Goal: Task Accomplishment & Management: Manage account settings

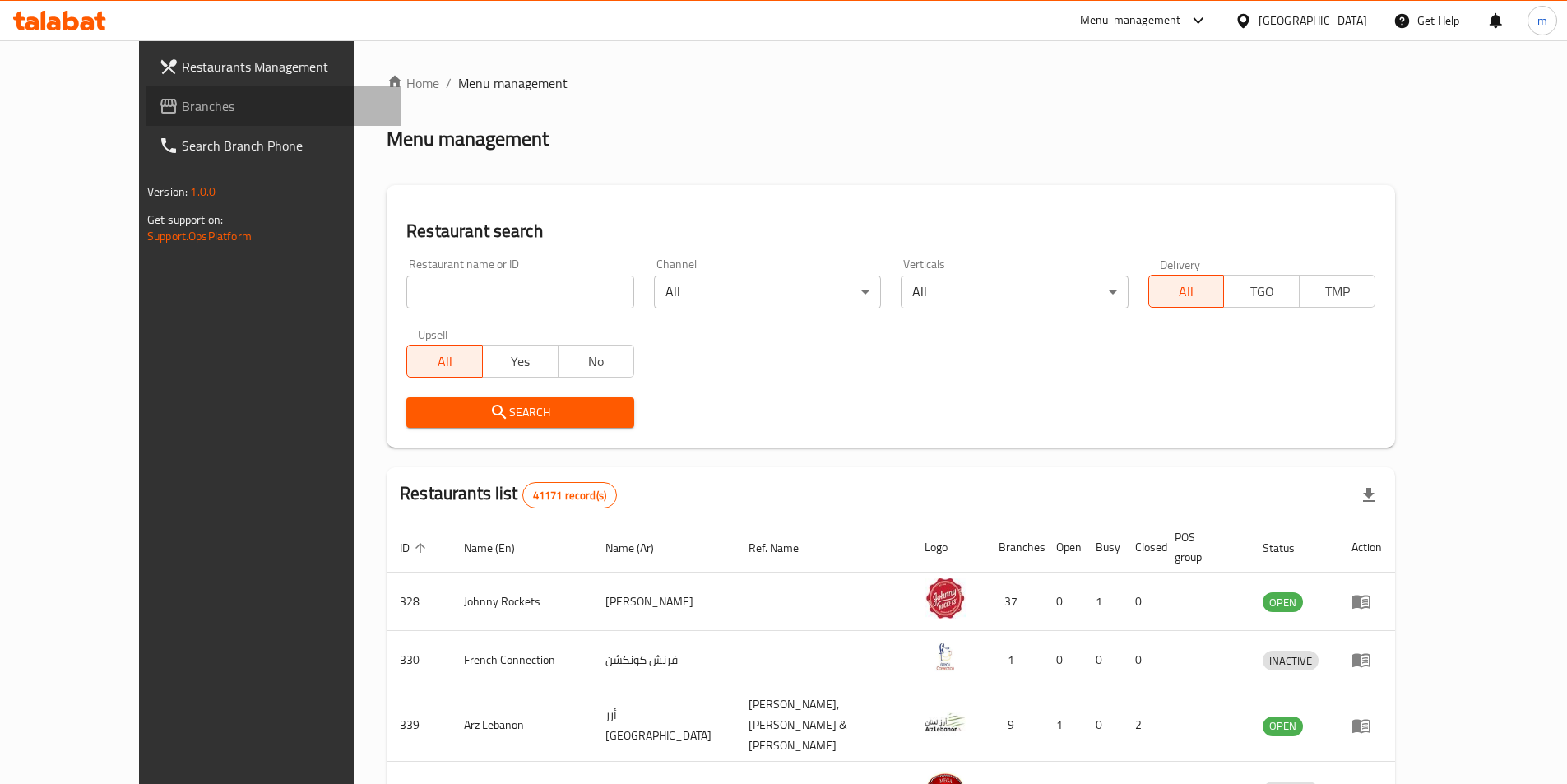
click at [182, 104] on span "Branches" at bounding box center [285, 105] width 206 height 20
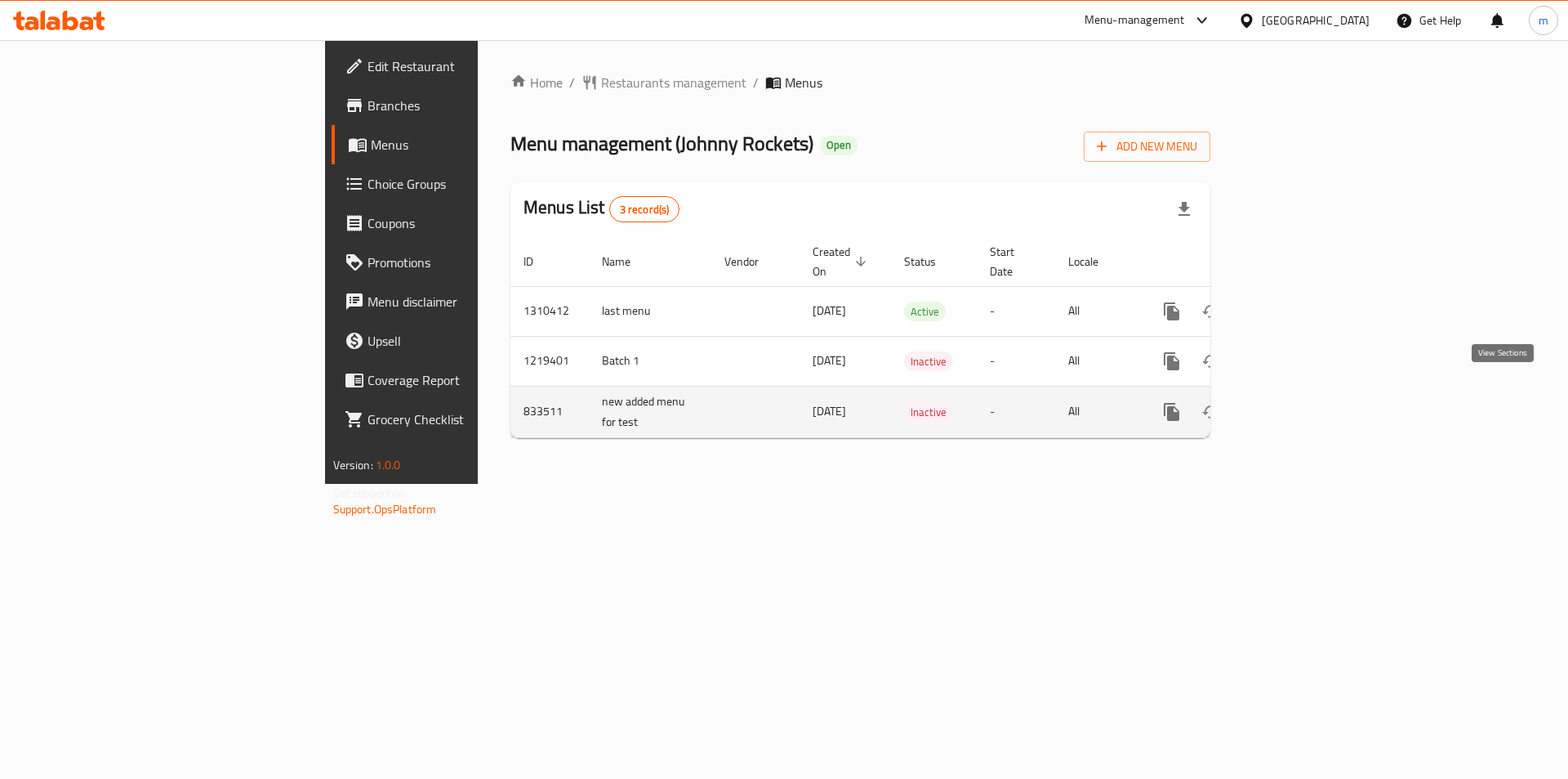
click at [1309, 392] on link "enhanced table" at bounding box center [1290, 412] width 39 height 39
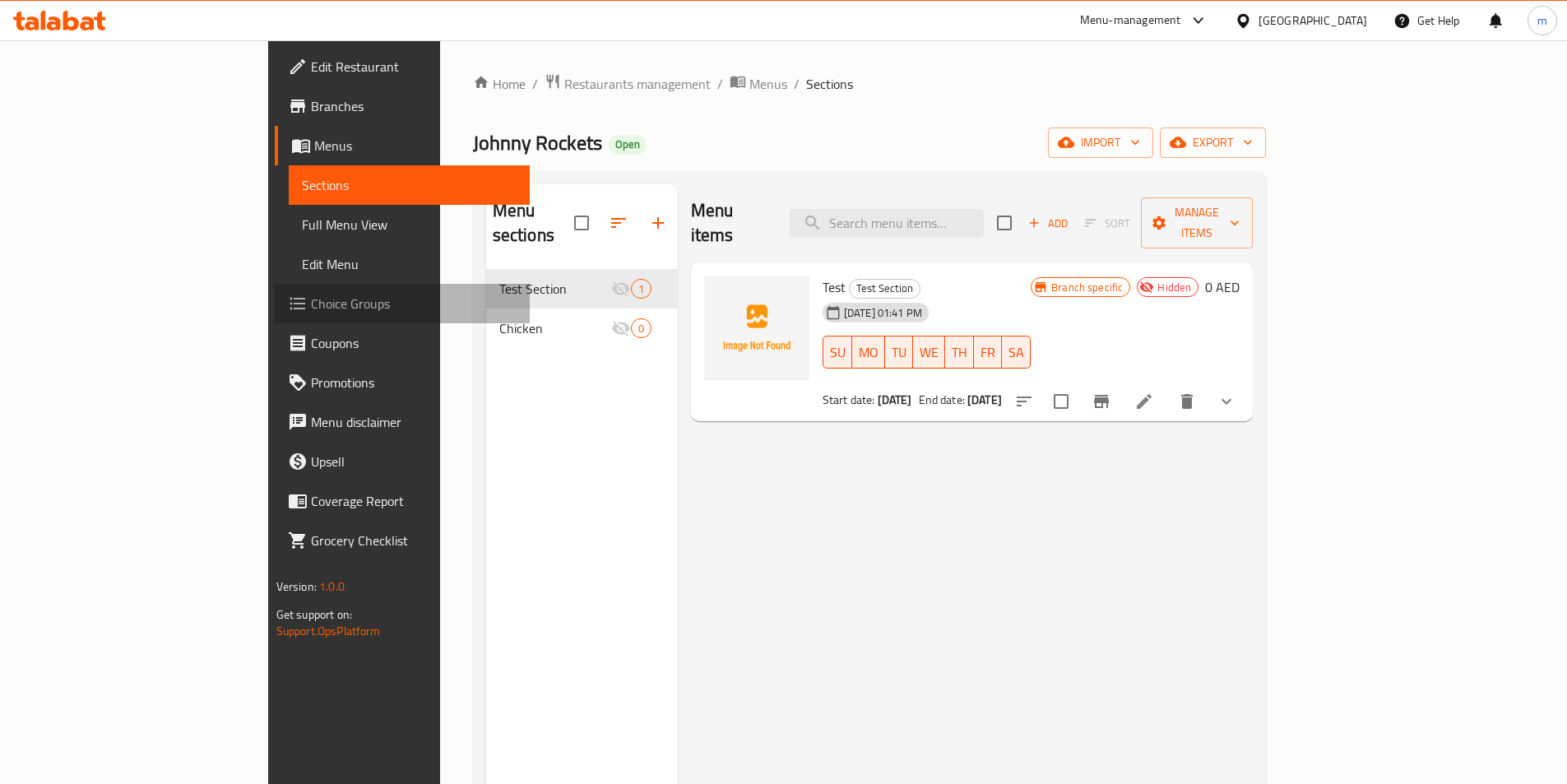
click at [311, 300] on span "Choice Groups" at bounding box center [414, 303] width 206 height 20
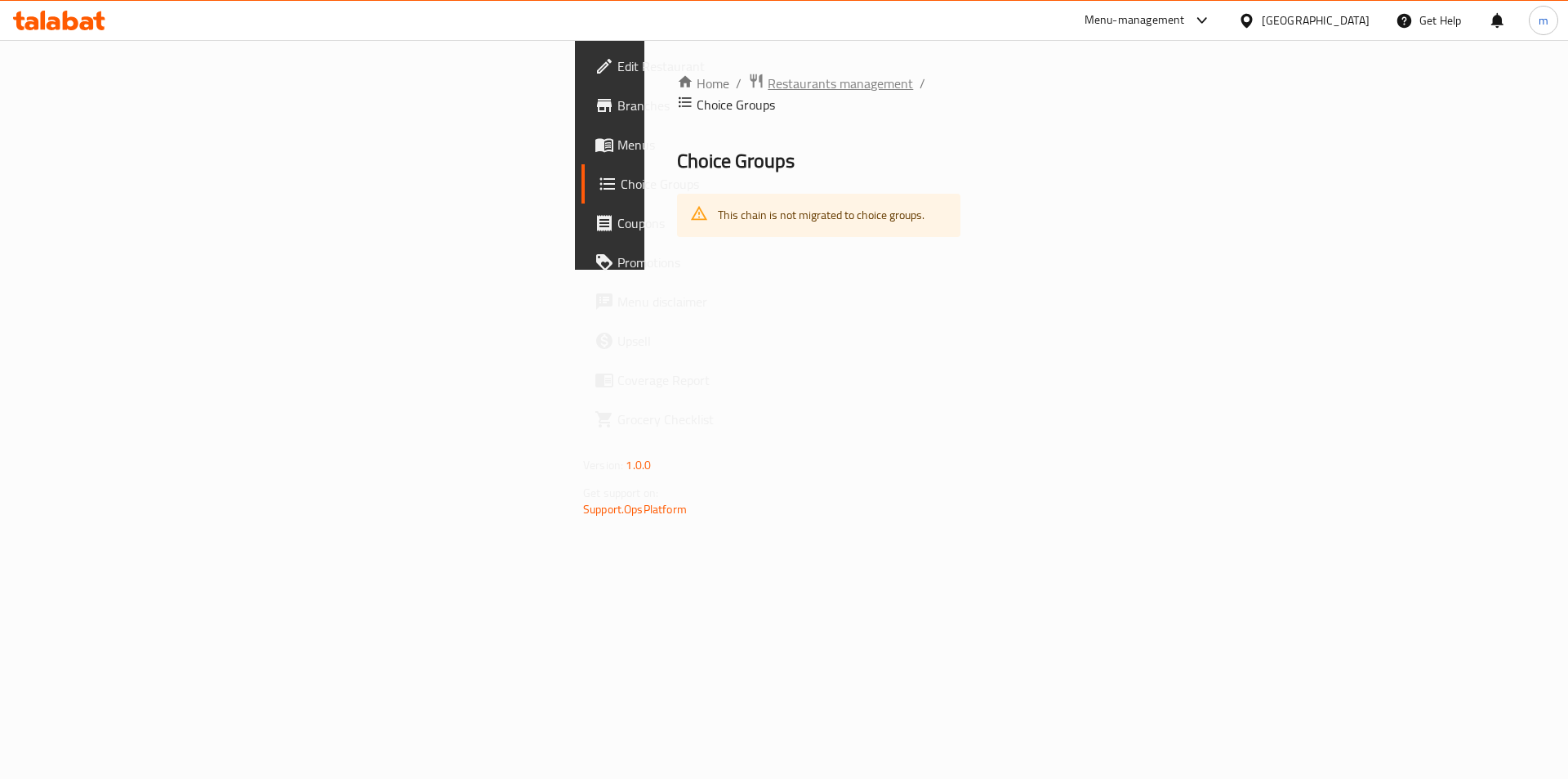
click at [768, 83] on span "Restaurants management" at bounding box center [840, 83] width 146 height 20
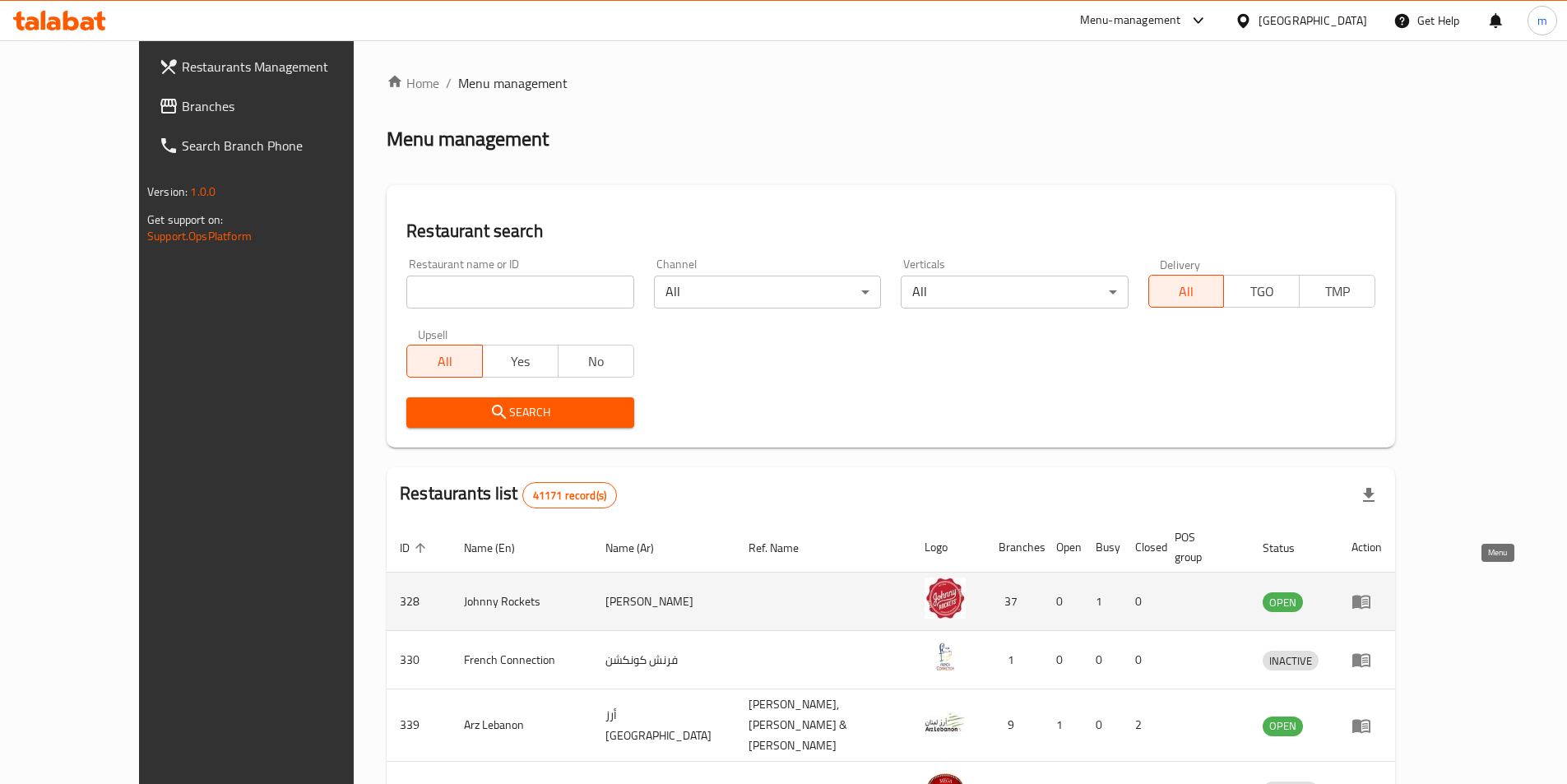
click at [1372, 591] on icon "enhanced table" at bounding box center [1361, 601] width 20 height 20
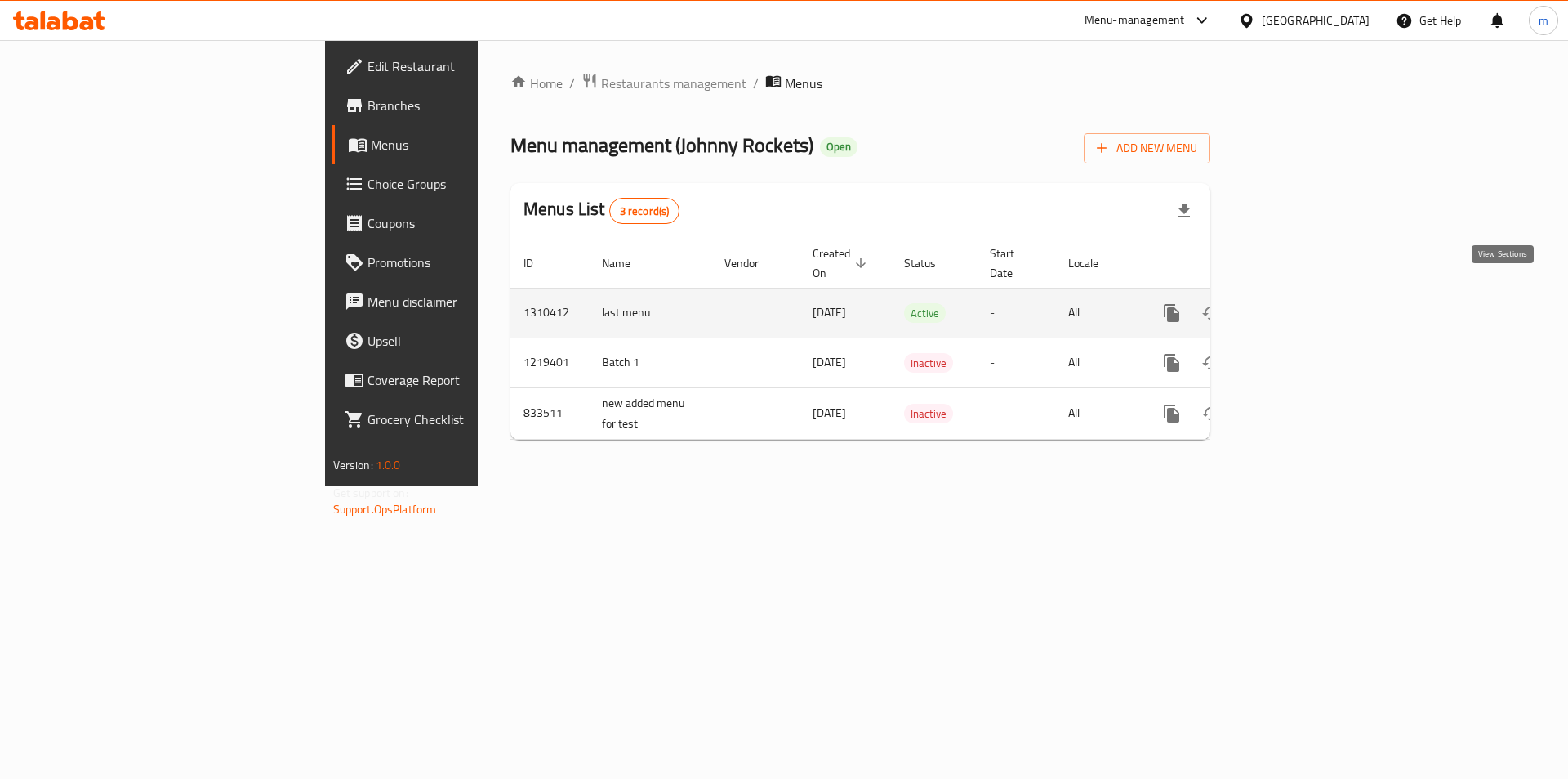
click at [1300, 304] on icon "enhanced table" at bounding box center [1290, 312] width 20 height 20
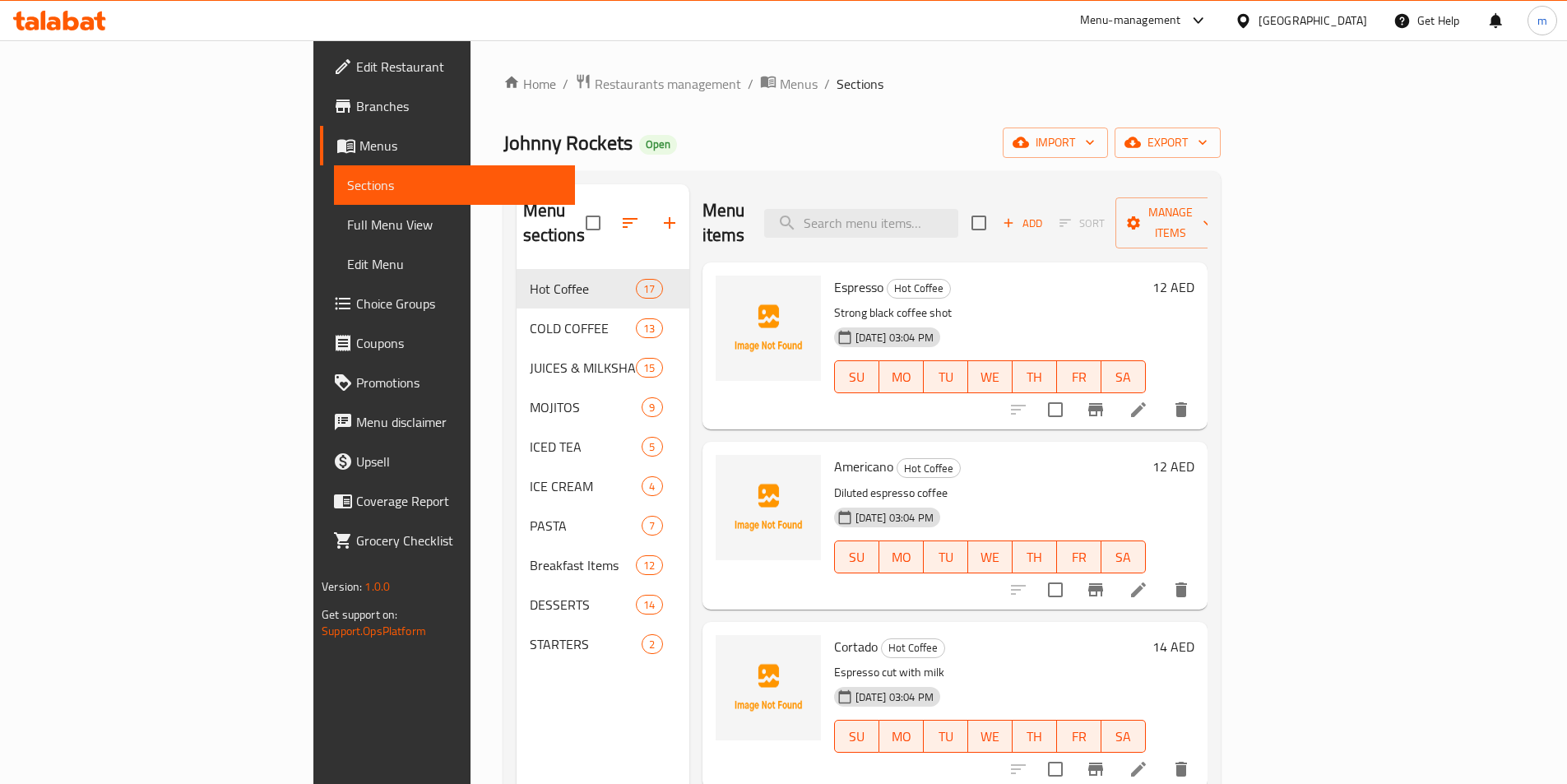
click at [357, 296] on span "Choice Groups" at bounding box center [459, 303] width 206 height 20
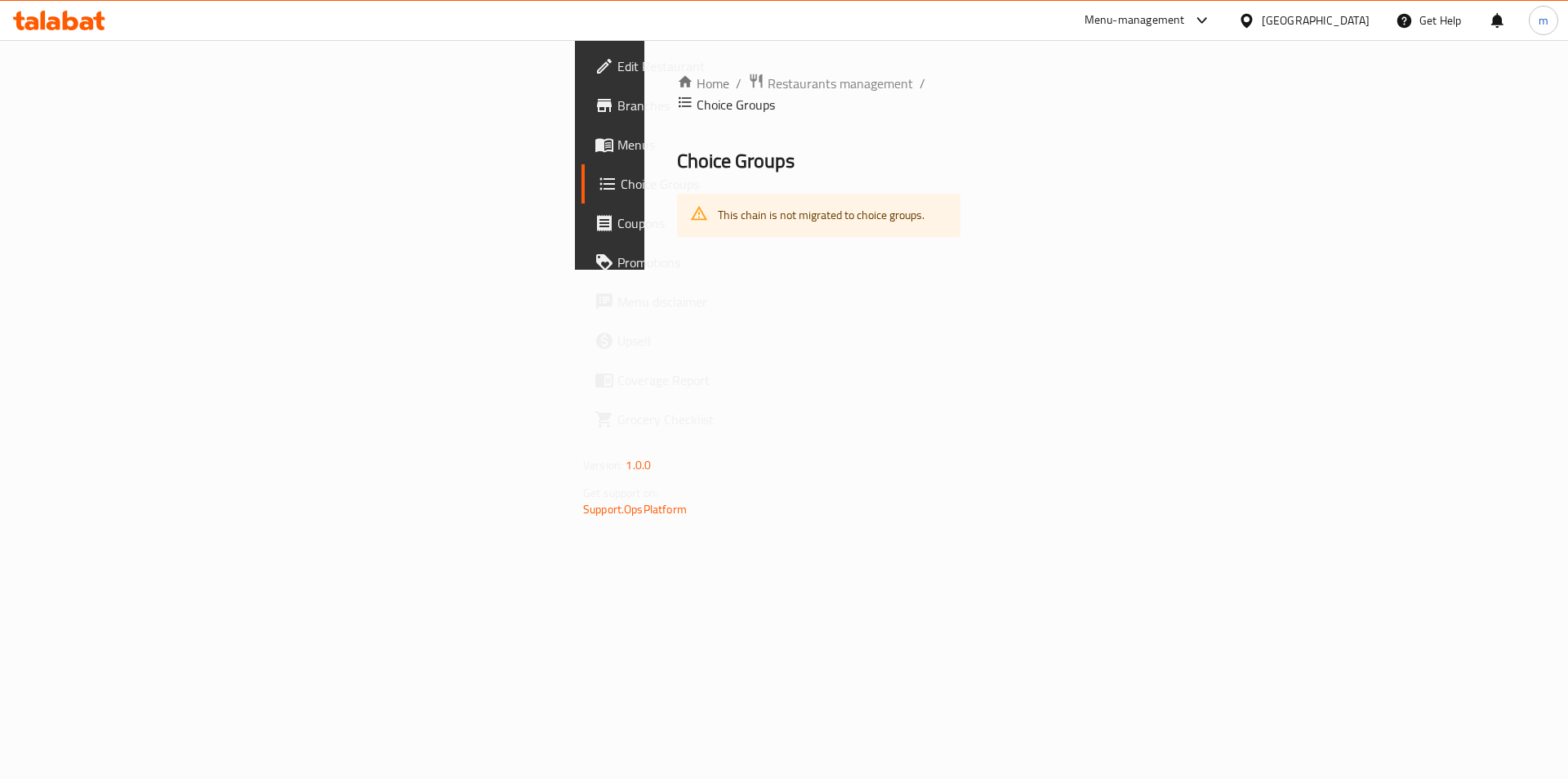
click at [60, 19] on icon at bounding box center [59, 20] width 92 height 20
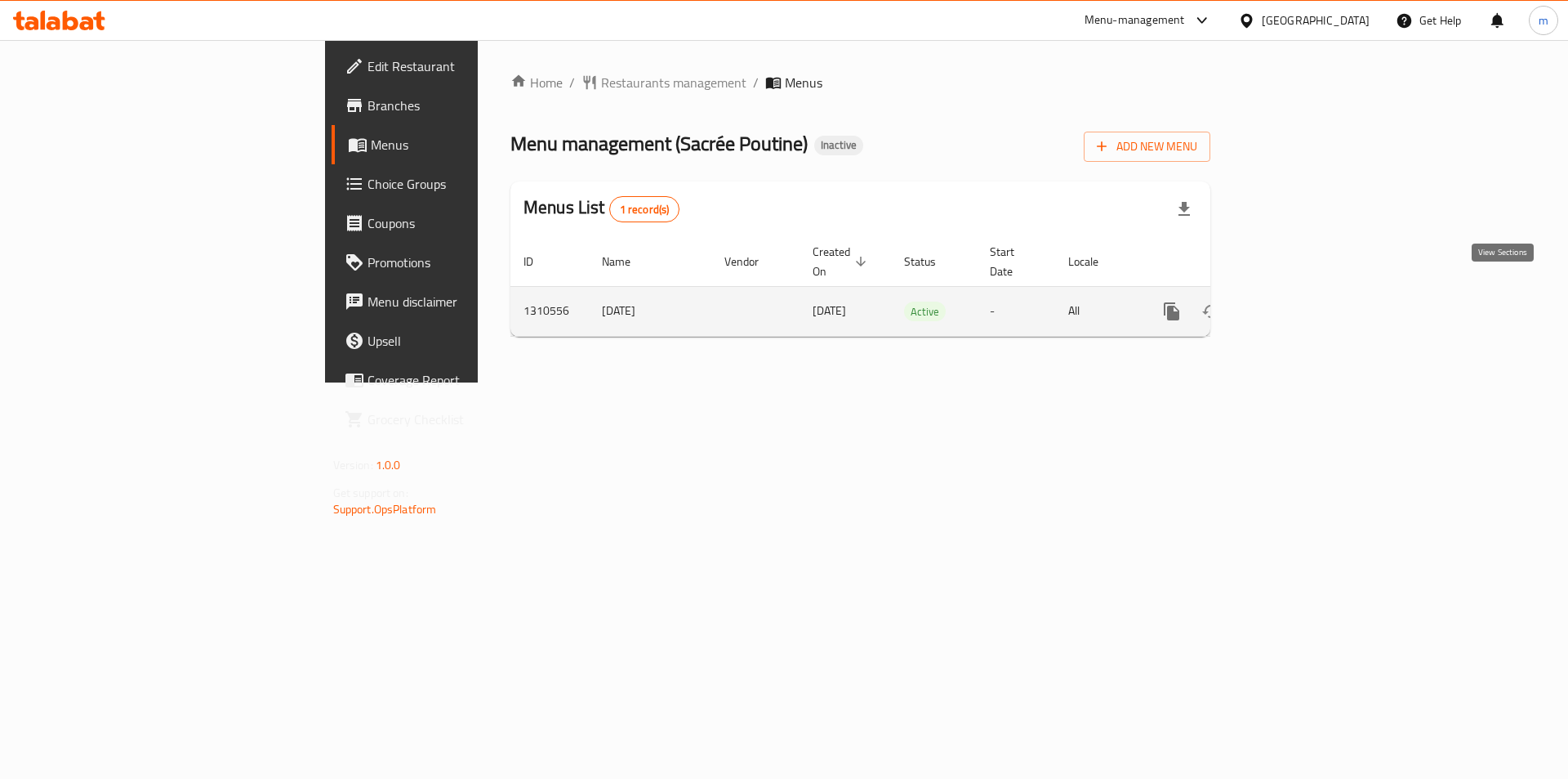
click at [1300, 301] on icon "enhanced table" at bounding box center [1290, 311] width 20 height 20
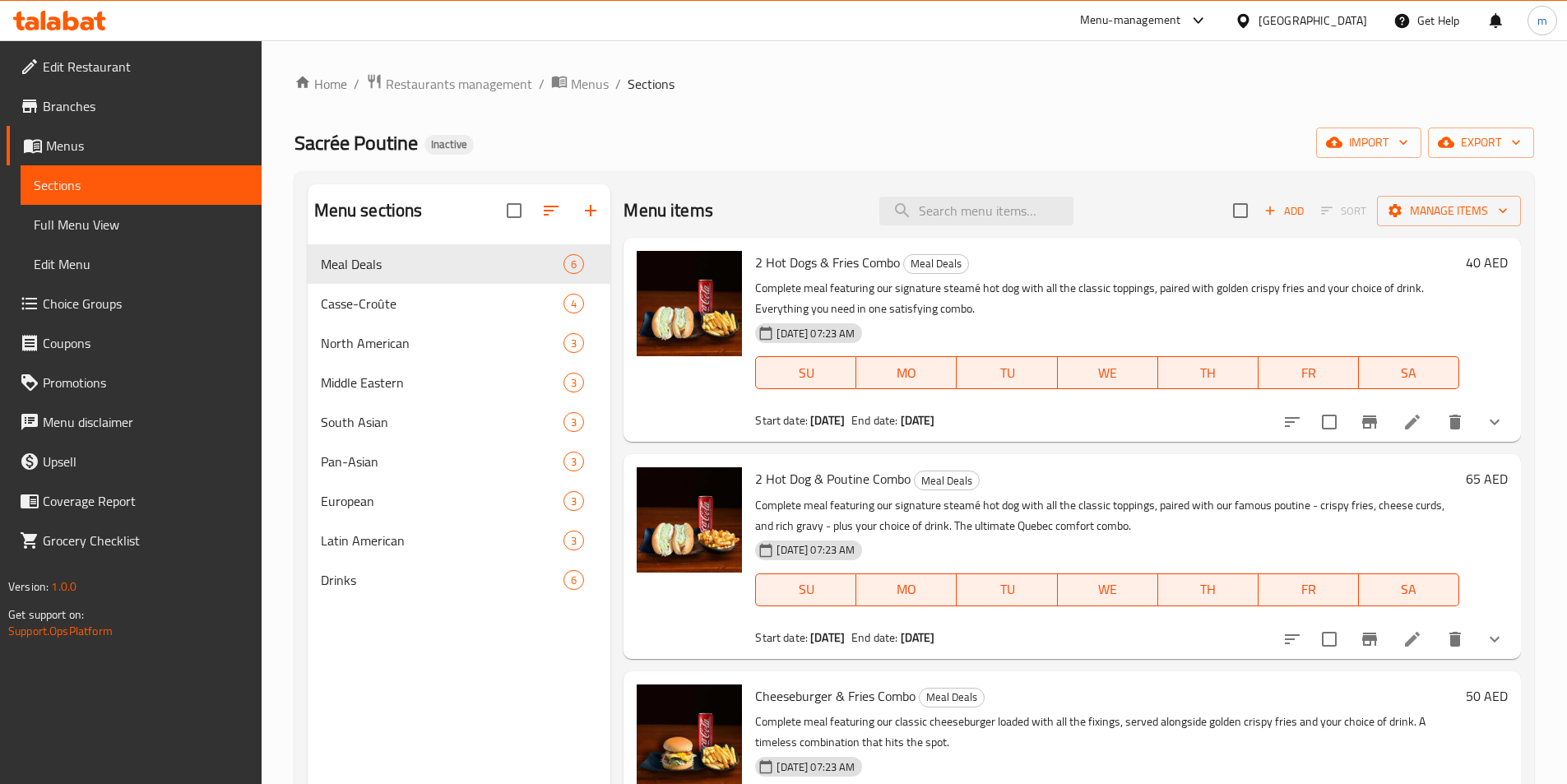
click at [86, 314] on span "Choice Groups" at bounding box center [146, 303] width 206 height 20
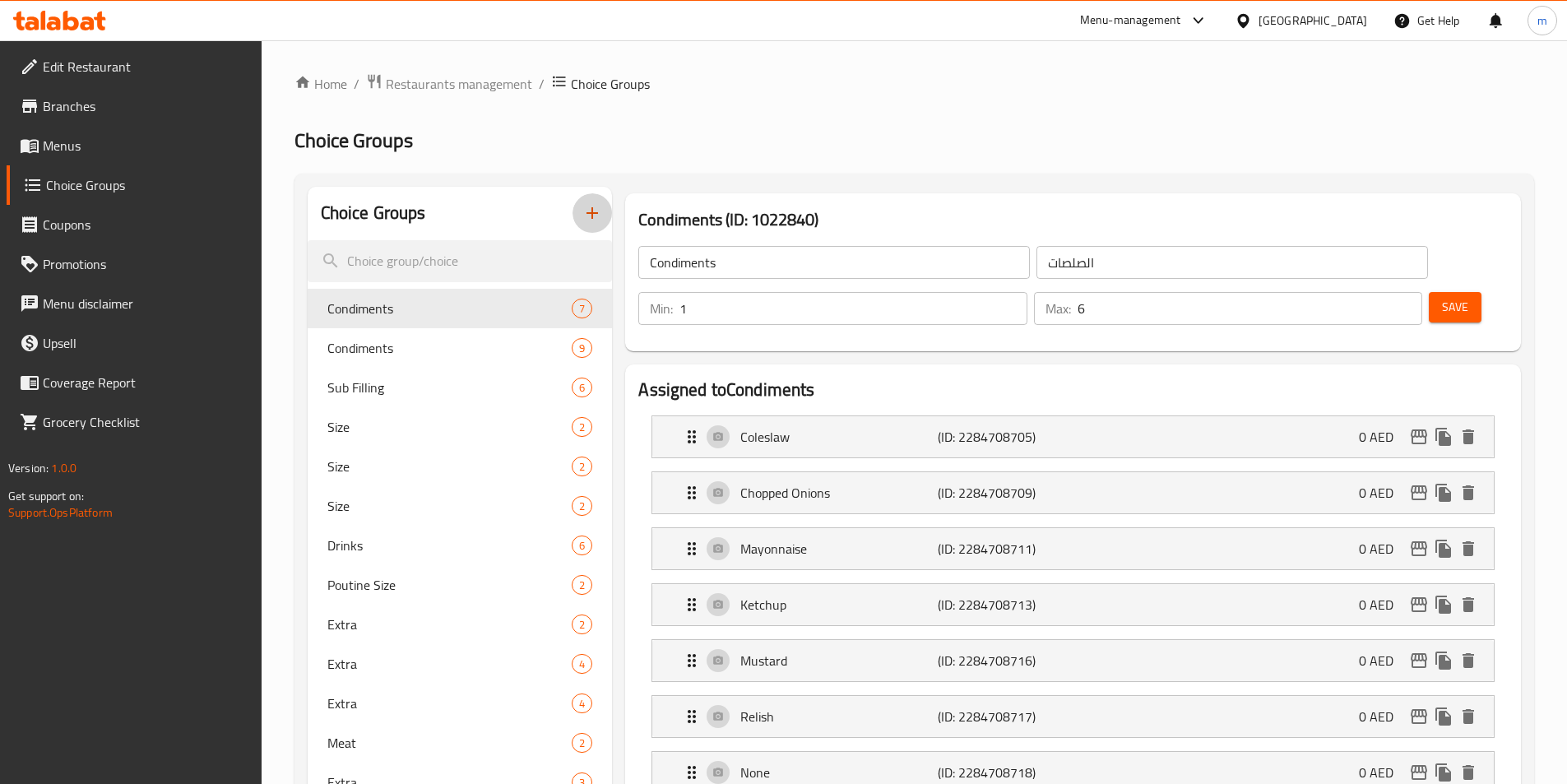
click at [588, 212] on icon "button" at bounding box center [591, 212] width 20 height 20
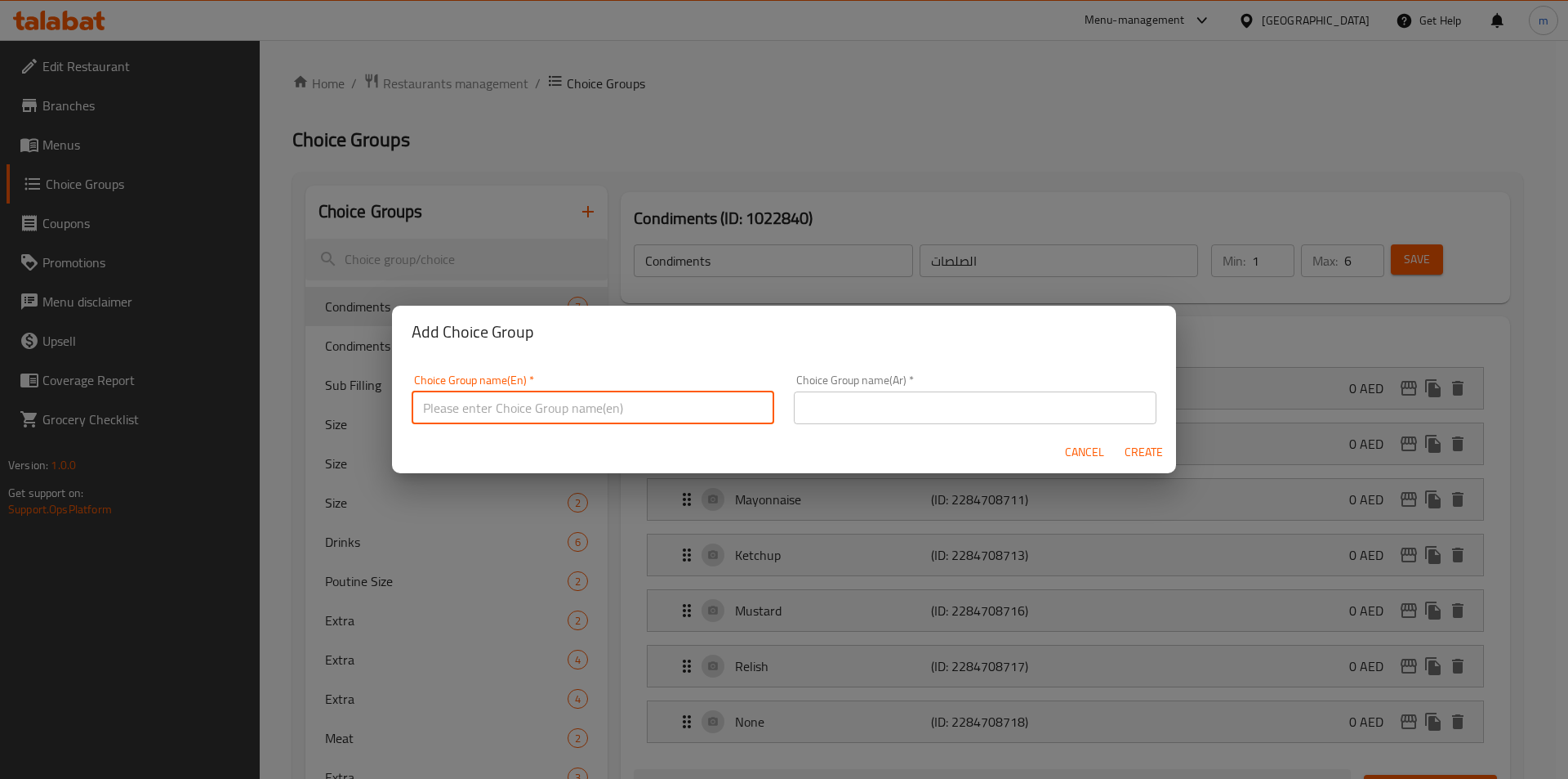
click at [558, 397] on input "text" at bounding box center [593, 408] width 363 height 32
type input "Your Choice of:00"
click at [860, 394] on input "text" at bounding box center [976, 408] width 363 height 32
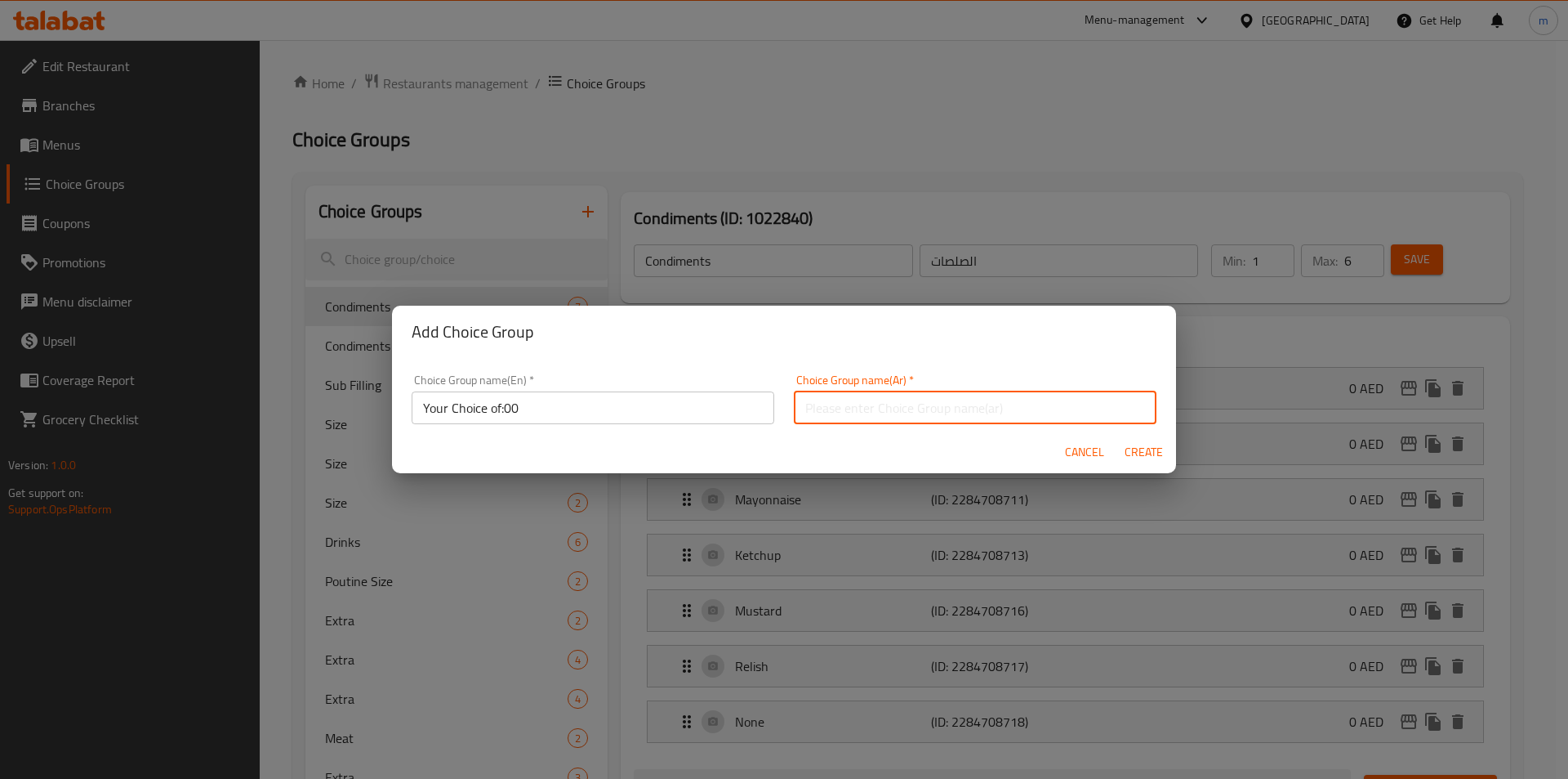
type input "اختيارك من:"
click at [1065, 445] on span "Cancel" at bounding box center [1084, 452] width 39 height 20
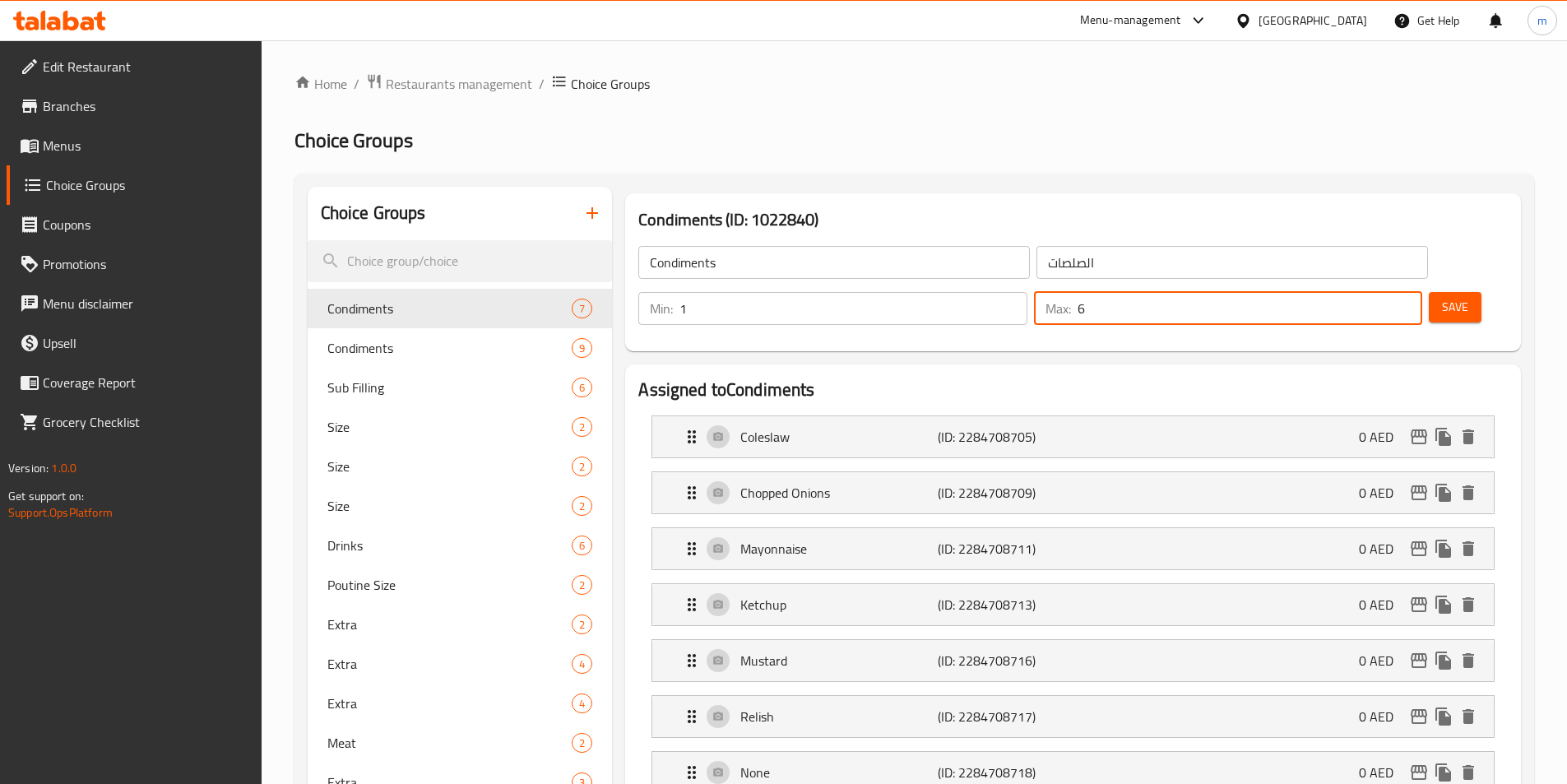
click at [1354, 292] on input "6" at bounding box center [1250, 308] width 345 height 33
click at [1116, 207] on h3 "Condiments (ID: 1022840)" at bounding box center [1073, 219] width 869 height 27
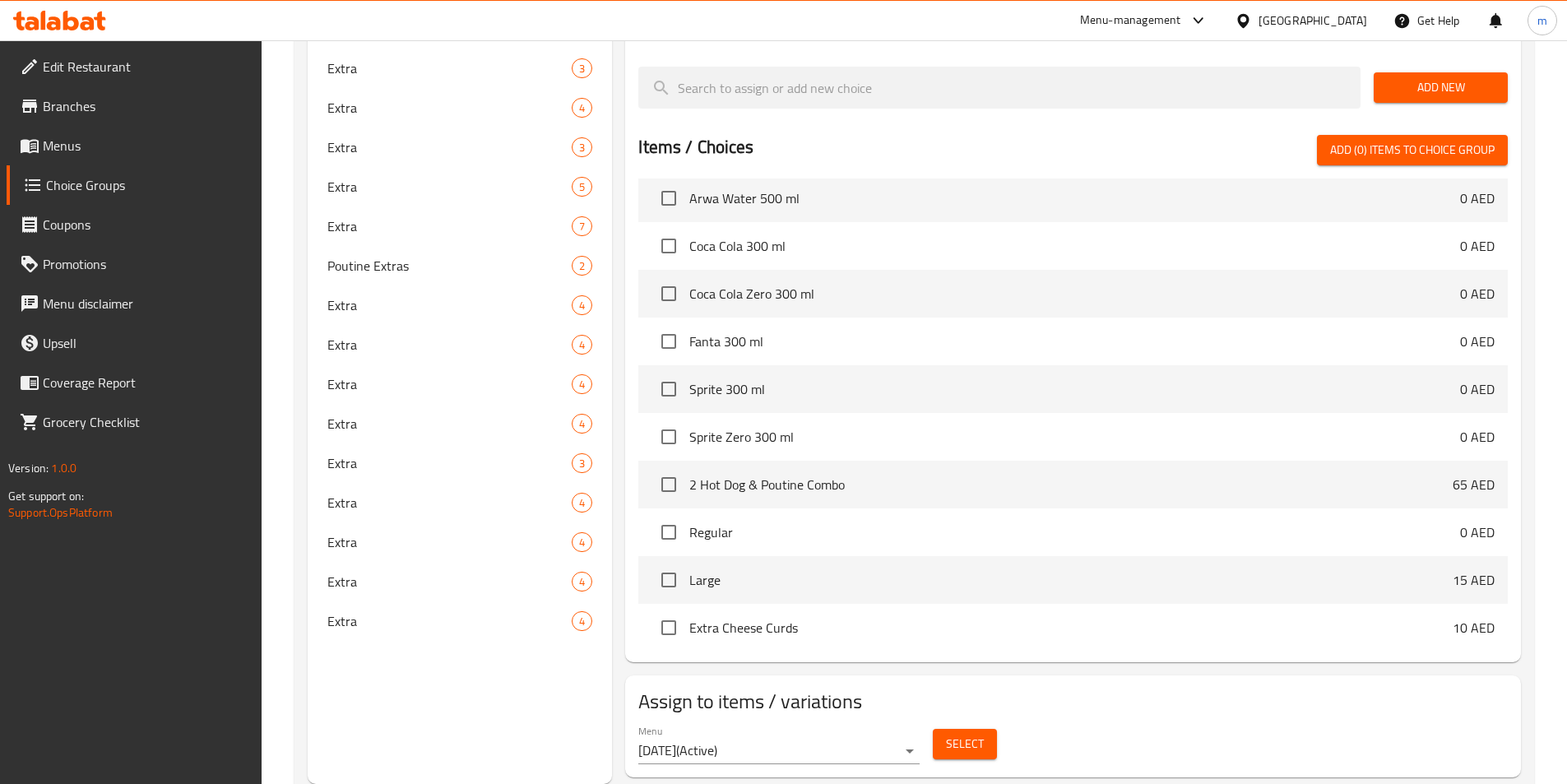
scroll to position [411, 0]
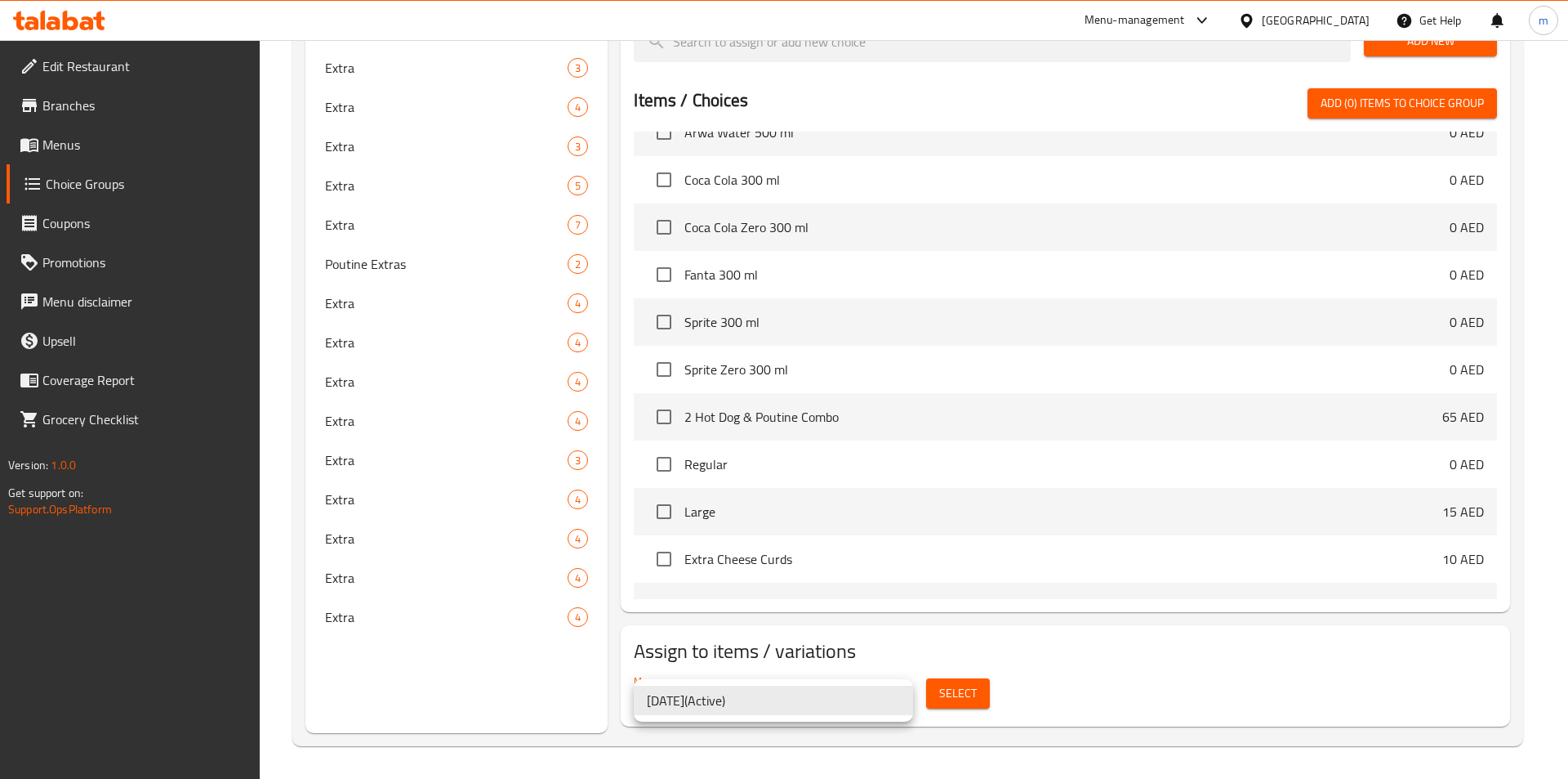
click at [1054, 703] on div at bounding box center [784, 389] width 1568 height 779
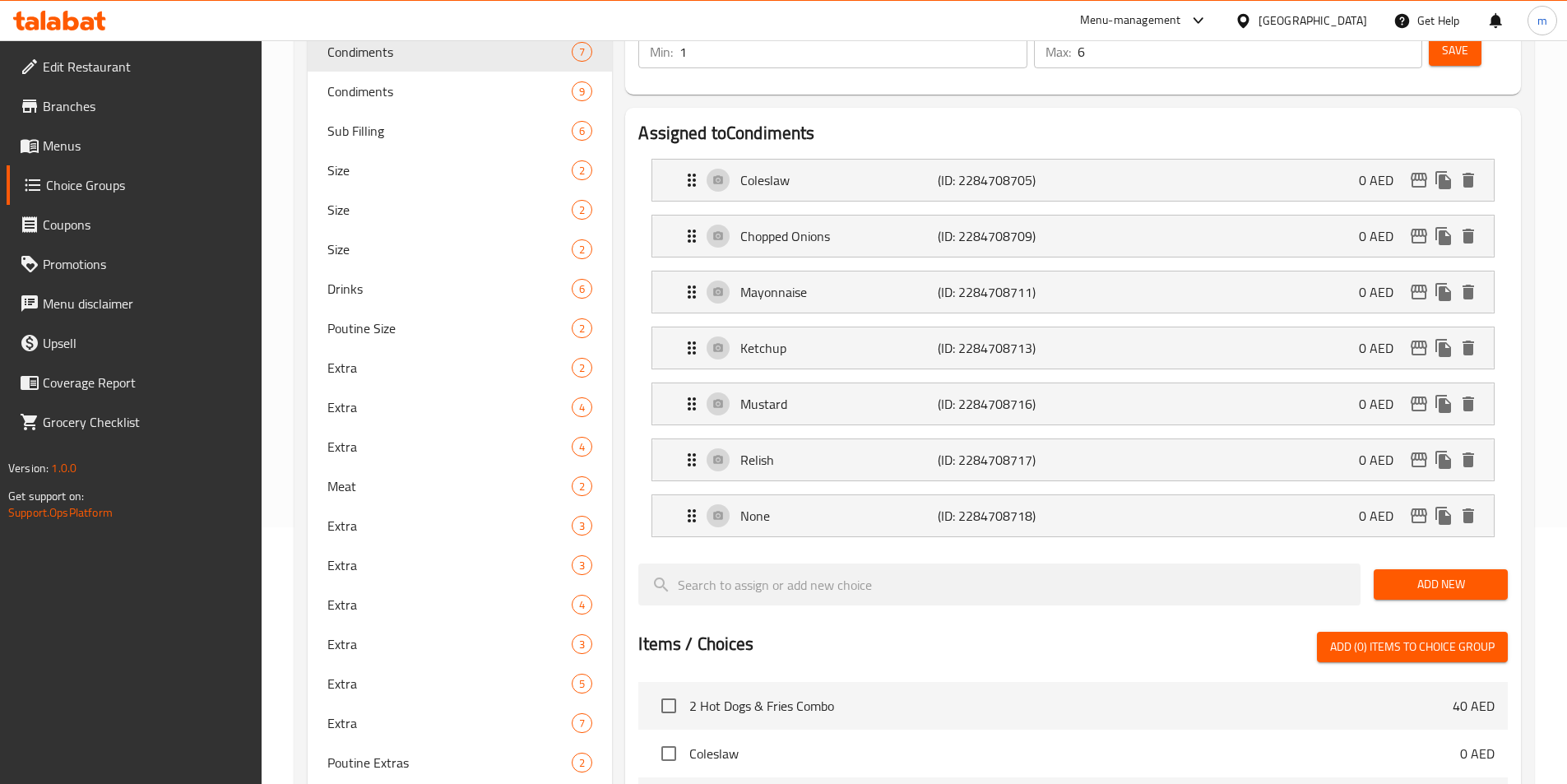
scroll to position [0, 0]
